Goal: Find contact information: Find contact information

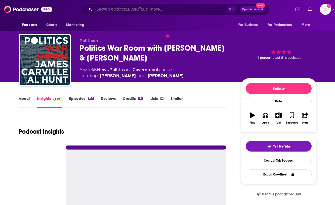
click at [158, 8] on input "Search podcasts, credits, & more..." at bounding box center [160, 9] width 132 height 8
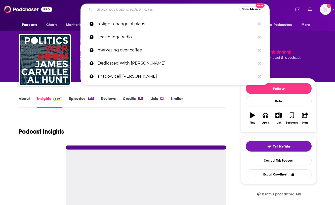
paste input "[PERSON_NAME]"
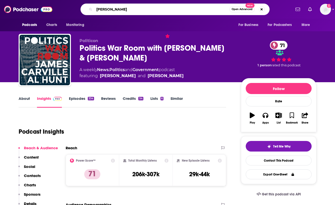
drag, startPoint x: 144, startPoint y: 8, endPoint x: 90, endPoint y: 7, distance: 53.9
click at [90, 7] on div "[PERSON_NAME] Open Advanced New" at bounding box center [175, 10] width 189 height 12
type input "Modern Wisdom"
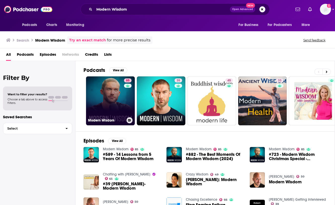
click at [99, 98] on link "85 Modern Wisdom" at bounding box center [110, 100] width 49 height 49
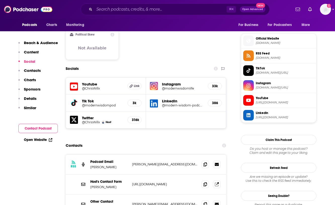
scroll to position [442, 0]
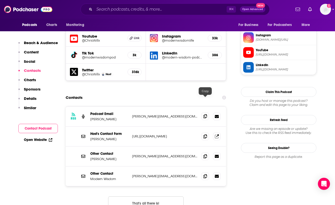
click at [204, 114] on icon at bounding box center [206, 116] width 4 height 4
click at [205, 114] on icon at bounding box center [206, 116] width 4 height 4
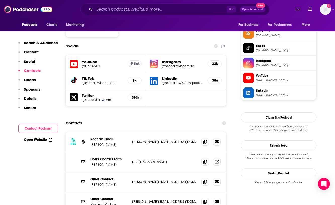
scroll to position [445, 0]
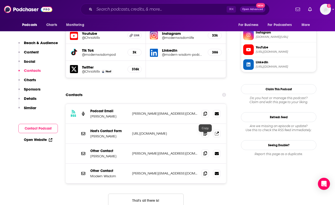
click at [207, 149] on span at bounding box center [206, 153] width 8 height 8
click at [206, 171] on icon at bounding box center [206, 173] width 4 height 4
